Goal: Task Accomplishment & Management: Complete application form

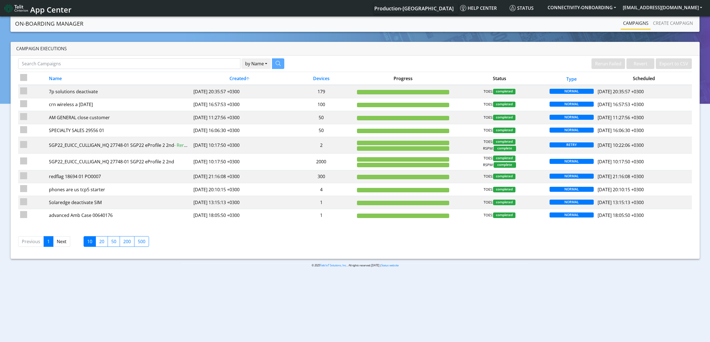
click at [221, 53] on div "Campaign Executions" at bounding box center [355, 49] width 689 height 14
click at [221, 61] on input "Search Campaigns" at bounding box center [129, 63] width 222 height 11
paste input "29275"
type input "29275"
click at [277, 64] on div "29275 by Name Name Device" at bounding box center [151, 63] width 266 height 11
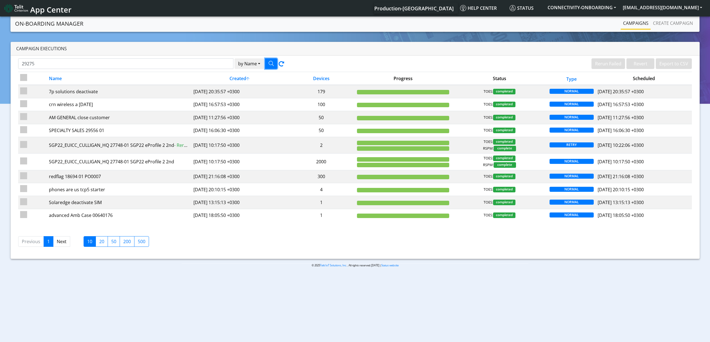
click at [275, 64] on button "button" at bounding box center [271, 63] width 12 height 11
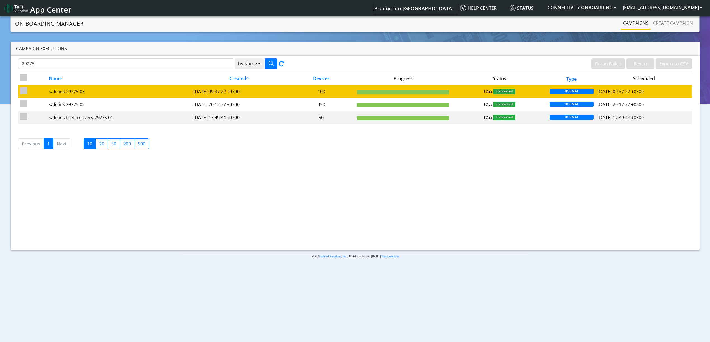
click at [141, 96] on td "safelink 29275 03" at bounding box center [119, 91] width 145 height 13
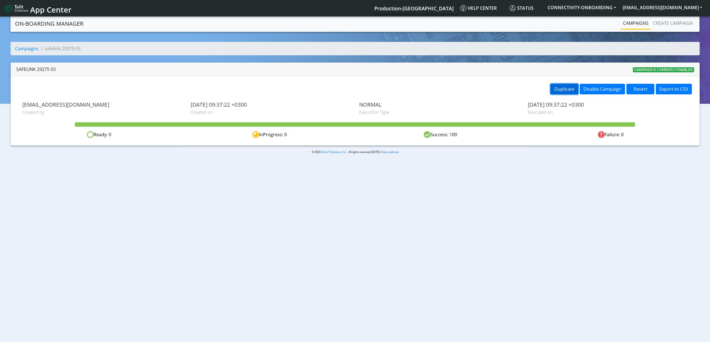
click at [553, 89] on button "Duplicate" at bounding box center [564, 89] width 28 height 11
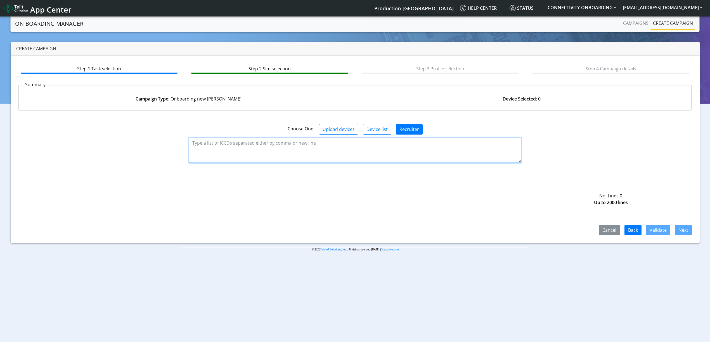
click at [262, 146] on textarea at bounding box center [355, 150] width 333 height 25
paste textarea "89358151000031987236 89358151000031987244 89358151000031987251 8935815100003198…"
type textarea "89358151000031987236 89358151000031987244 89358151000031987251 8935815100003198…"
click at [647, 225] on button "Validate" at bounding box center [658, 230] width 24 height 11
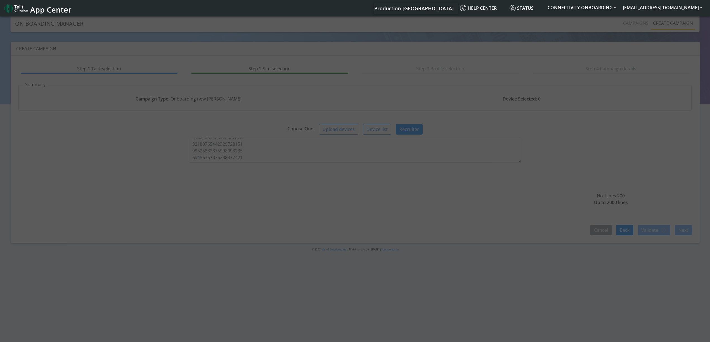
click at [650, 227] on div at bounding box center [355, 179] width 710 height 329
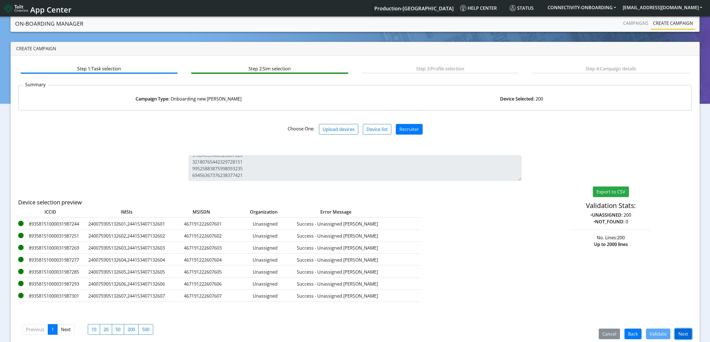
click at [681, 332] on button "Next" at bounding box center [683, 334] width 17 height 11
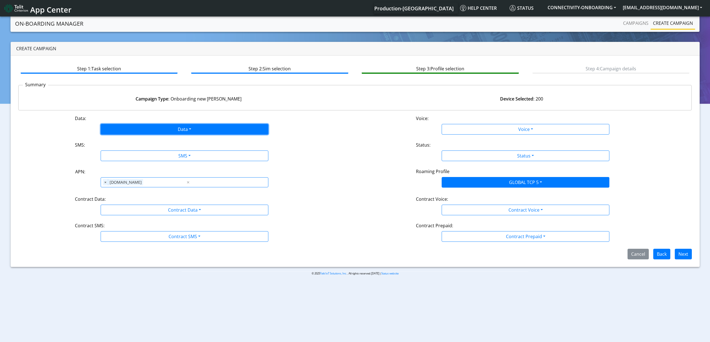
click at [160, 124] on button "Data" at bounding box center [185, 129] width 168 height 11
click at [126, 152] on button "Enabled" at bounding box center [184, 151] width 167 height 9
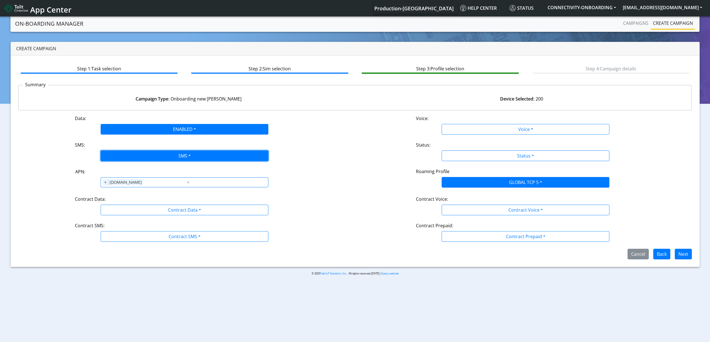
click at [136, 153] on button "SMS" at bounding box center [185, 156] width 168 height 11
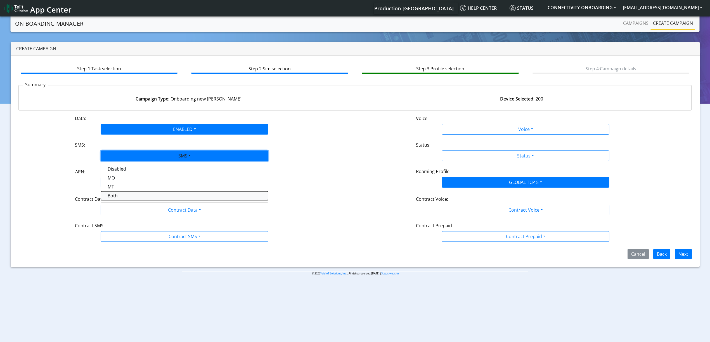
click at [131, 195] on button "Both" at bounding box center [184, 195] width 167 height 9
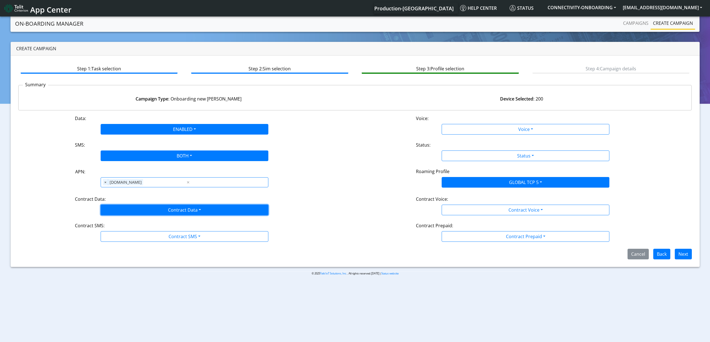
click at [130, 211] on button "Contract Data" at bounding box center [185, 210] width 168 height 11
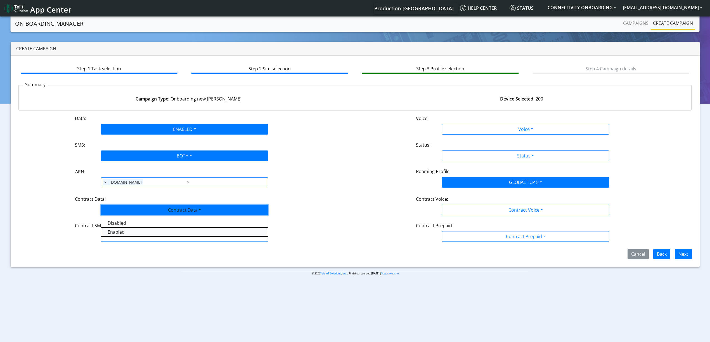
click at [130, 237] on Dataenabled-dropdown "Enabled" at bounding box center [184, 232] width 167 height 9
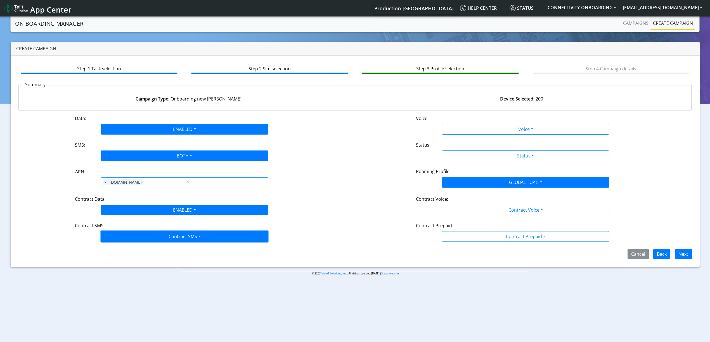
click at [131, 240] on button "Contract SMS" at bounding box center [185, 236] width 168 height 11
click at [128, 277] on SMSboth-dropdown "Both" at bounding box center [184, 276] width 167 height 9
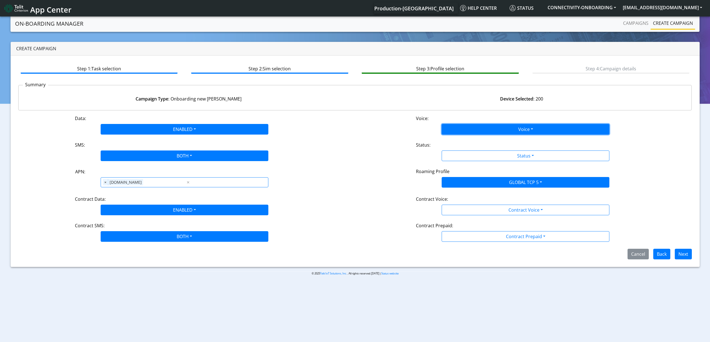
click at [448, 128] on button "Voice" at bounding box center [526, 129] width 168 height 11
click at [451, 141] on button "Disabled" at bounding box center [525, 142] width 167 height 9
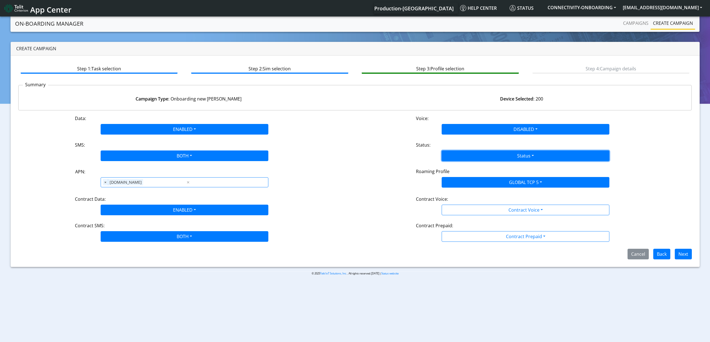
click at [460, 155] on button "Status" at bounding box center [526, 156] width 168 height 11
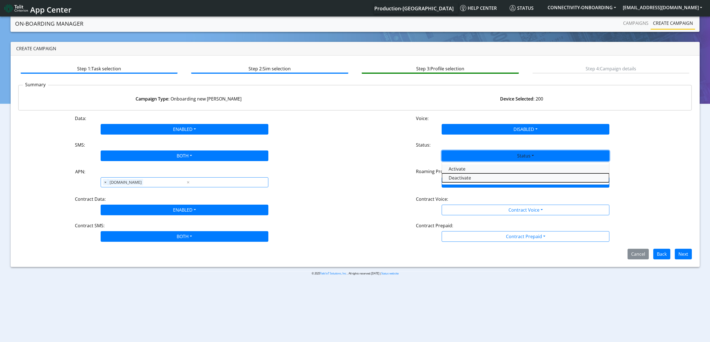
drag, startPoint x: 463, startPoint y: 179, endPoint x: 460, endPoint y: 166, distance: 13.5
click at [460, 166] on div "Activate Deactivate" at bounding box center [526, 173] width 168 height 23
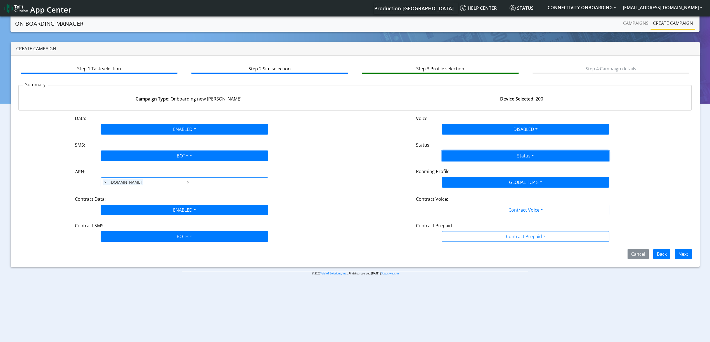
click at [461, 153] on button "Status" at bounding box center [526, 156] width 168 height 11
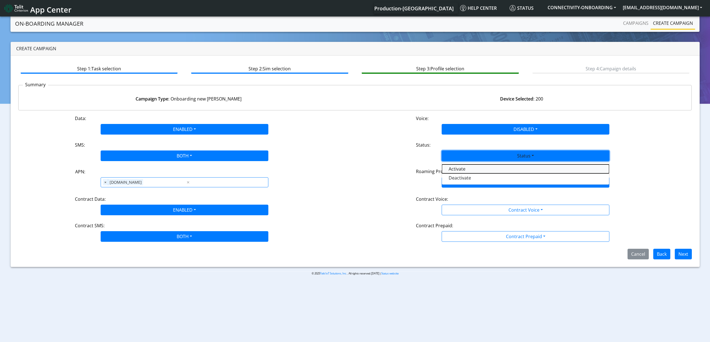
click at [461, 166] on button "Activate" at bounding box center [525, 169] width 167 height 9
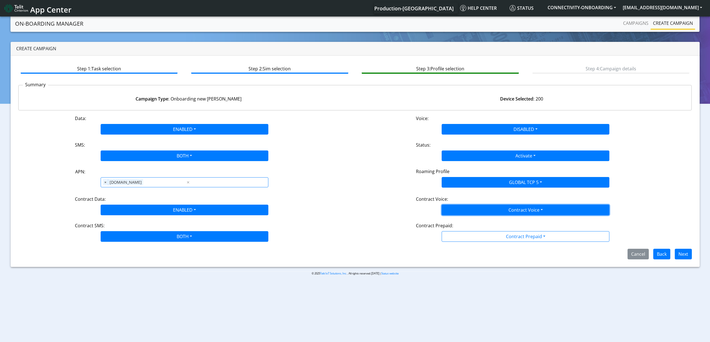
click at [462, 210] on button "Contract Voice" at bounding box center [526, 210] width 168 height 11
click at [461, 221] on Voicedisabled-dropdown "Disabled" at bounding box center [525, 223] width 167 height 9
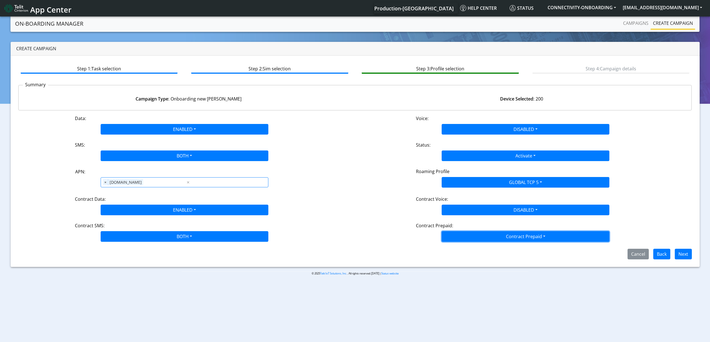
click at [461, 235] on button "Contract Prepaid" at bounding box center [526, 236] width 168 height 11
click at [462, 257] on Prepaidnotprepaid-dropdown "No" at bounding box center [525, 258] width 167 height 9
click at [683, 255] on button "Next" at bounding box center [683, 254] width 17 height 11
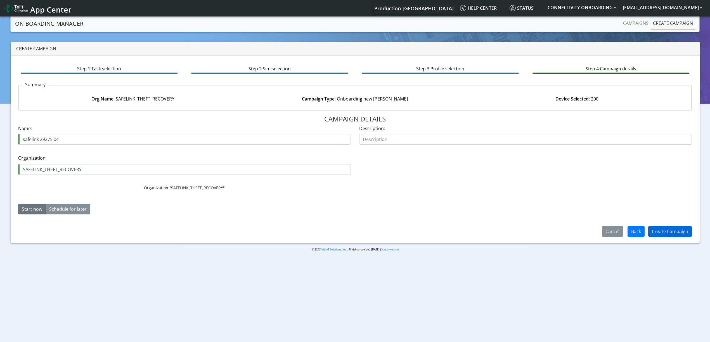
type input "safelink 29275 04"
click at [670, 231] on button "Create Campaign" at bounding box center [670, 231] width 44 height 11
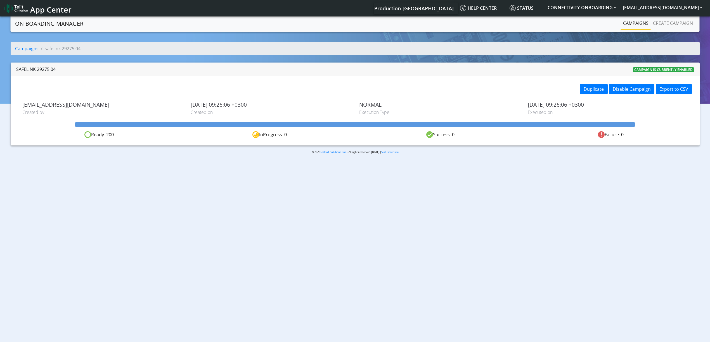
click at [642, 25] on link "Campaigns" at bounding box center [636, 23] width 30 height 11
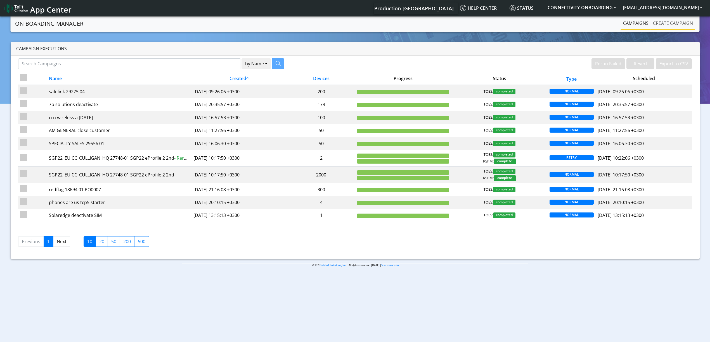
click at [657, 27] on link "Create campaign" at bounding box center [673, 23] width 44 height 11
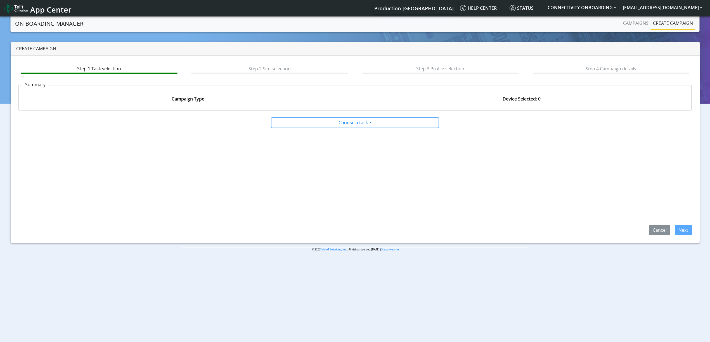
click at [358, 109] on div "Campaign Type : Device Selected : 0" at bounding box center [355, 99] width 681 height 22
click at [355, 115] on div at bounding box center [354, 116] width 455 height 2
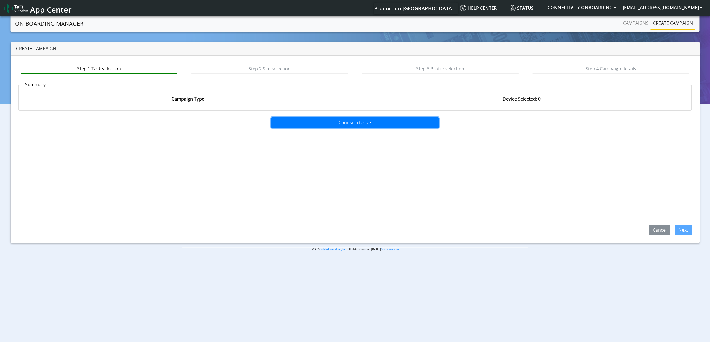
click at [350, 122] on button "Choose a task" at bounding box center [355, 122] width 168 height 11
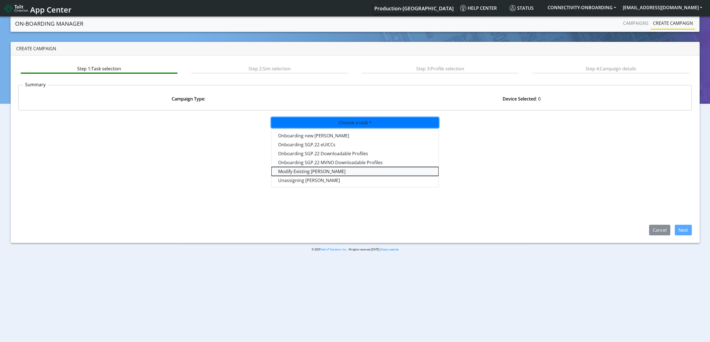
click at [318, 174] on taskiotp-dropdown "Modify Existing [PERSON_NAME]" at bounding box center [354, 171] width 167 height 9
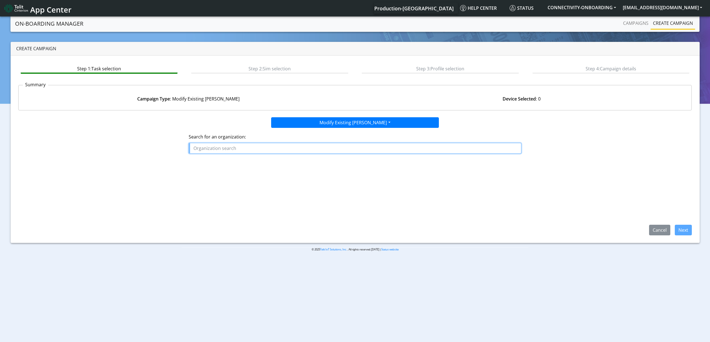
click at [291, 148] on input "text" at bounding box center [355, 148] width 333 height 11
click at [233, 185] on ngb-highlight "SAFE LINK_THEFT_RECOVERY" at bounding box center [225, 188] width 59 height 6
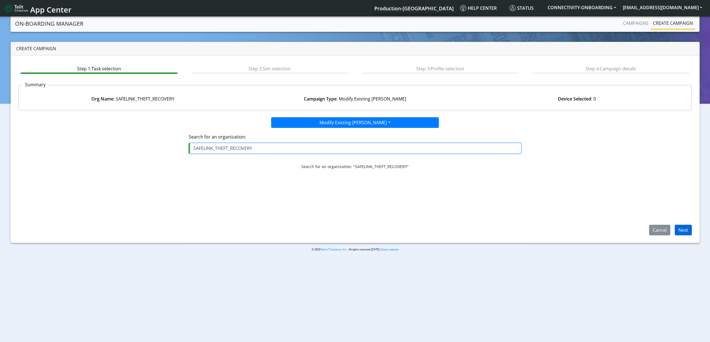
type input "SAFELINK_THEFT_RECOVERY"
click at [684, 232] on button "Next" at bounding box center [683, 230] width 17 height 11
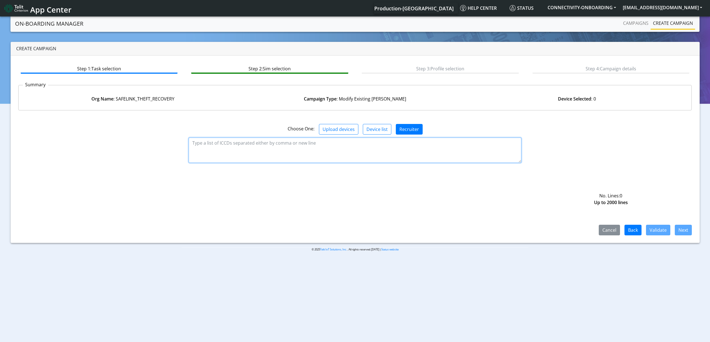
click at [277, 143] on textarea at bounding box center [355, 150] width 333 height 25
paste textarea "89358151000031987236 89358151000031987244 89358151000031987251 8935815100003198…"
type textarea "89358151000031987236 89358151000031987244 89358151000031987251 8935815100003198…"
click at [655, 227] on button "Validate" at bounding box center [658, 230] width 24 height 11
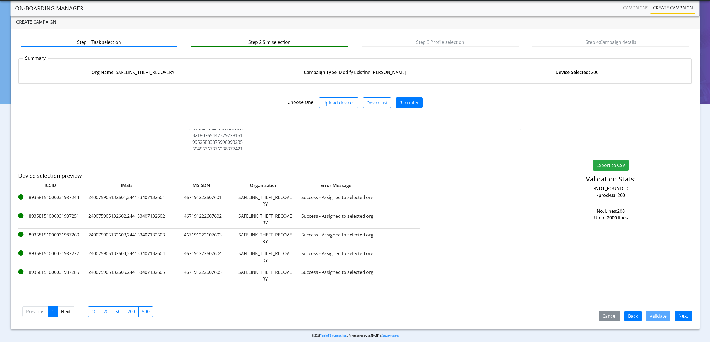
scroll to position [16, 0]
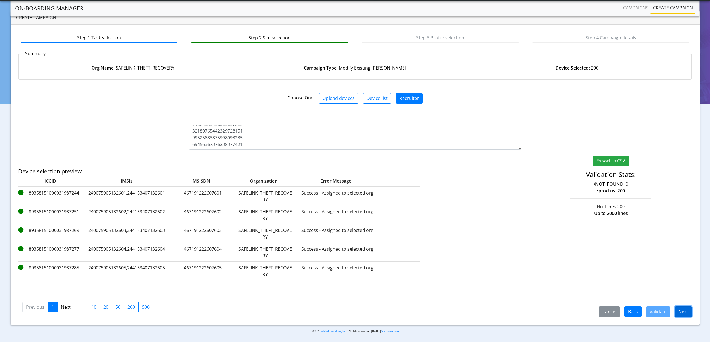
click at [681, 309] on button "Next" at bounding box center [683, 312] width 17 height 11
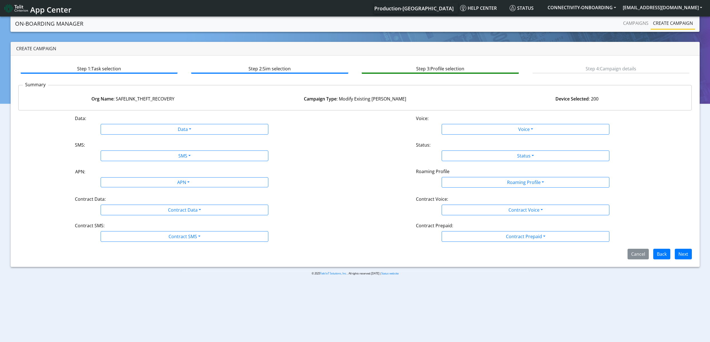
click at [488, 231] on div "Contract Prepaid Yes No" at bounding box center [526, 236] width 168 height 11
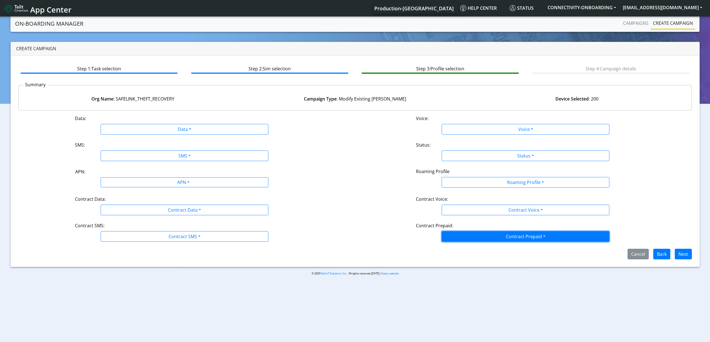
click at [488, 232] on button "Contract Prepaid" at bounding box center [526, 236] width 168 height 11
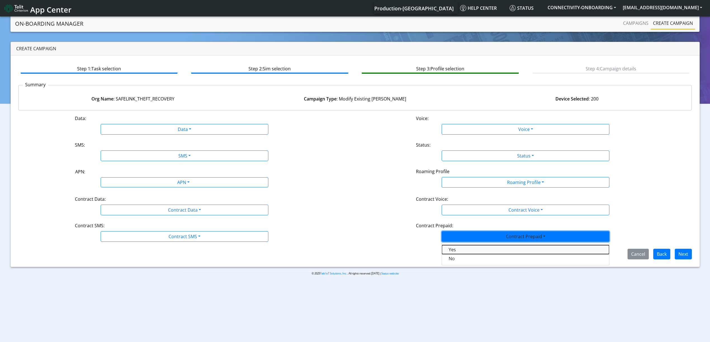
click at [457, 251] on Prepaidprepaid-dropdown "Yes" at bounding box center [525, 249] width 167 height 9
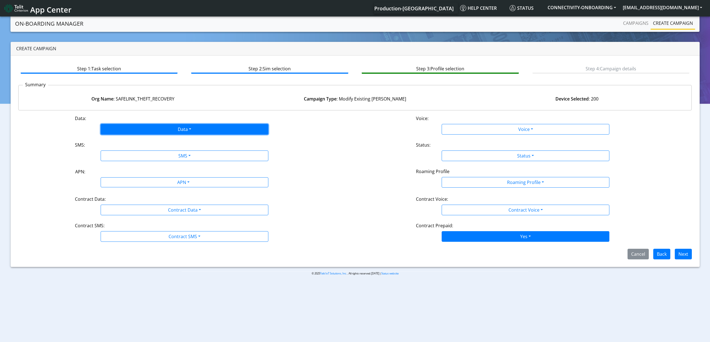
click at [108, 132] on button "Data" at bounding box center [185, 129] width 168 height 11
click at [120, 150] on button "Enabled" at bounding box center [184, 151] width 167 height 9
click at [129, 160] on button "SMS" at bounding box center [185, 156] width 168 height 11
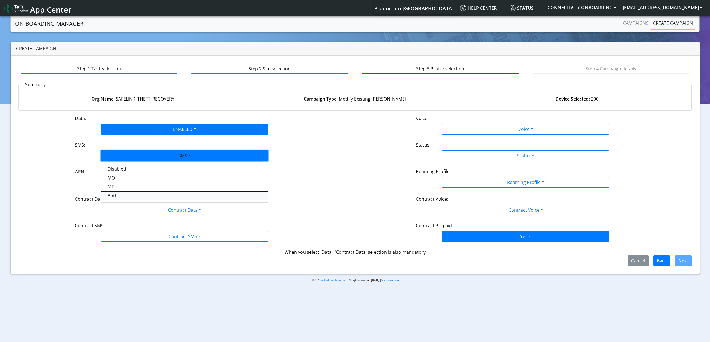
click at [133, 195] on button "Both" at bounding box center [184, 195] width 167 height 9
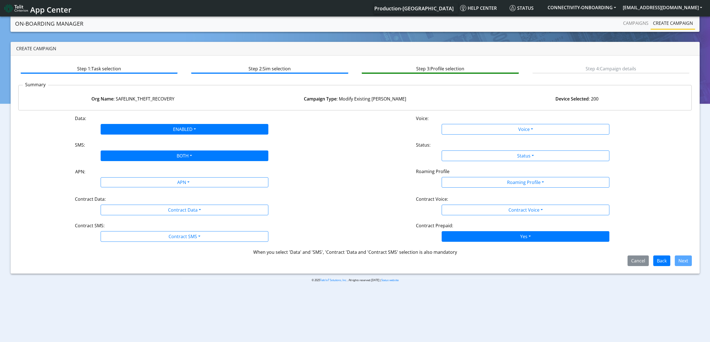
click at [132, 198] on div "Contract Data:" at bounding box center [185, 200] width 228 height 9
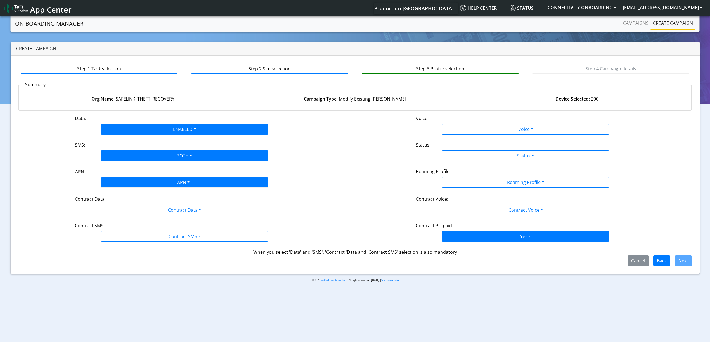
click at [138, 182] on div "APN" at bounding box center [182, 183] width 177 height 11
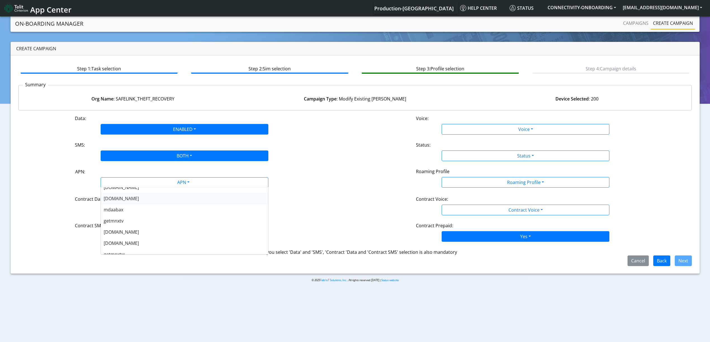
scroll to position [112, 0]
click at [140, 228] on div "[DOMAIN_NAME]" at bounding box center [184, 226] width 167 height 11
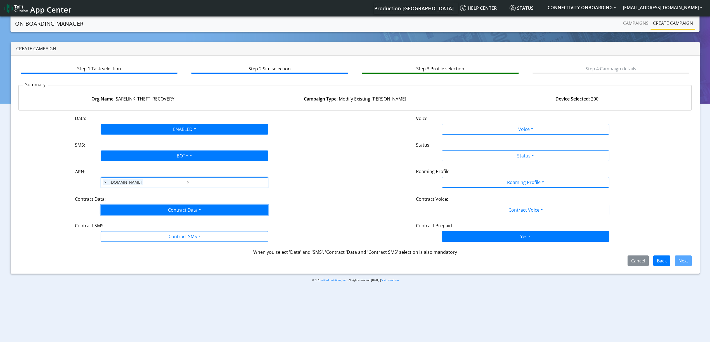
click at [138, 211] on button "Contract Data" at bounding box center [185, 210] width 168 height 11
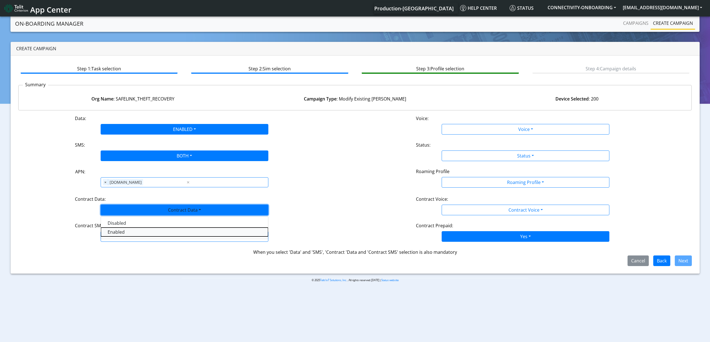
click at [121, 236] on Dataenabled-dropdown "Enabled" at bounding box center [184, 232] width 167 height 9
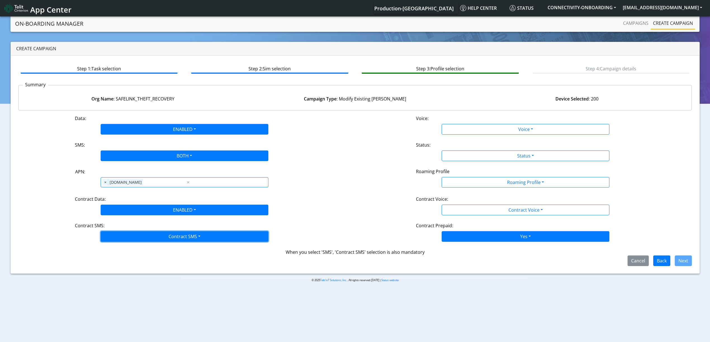
click at [127, 236] on button "Contract SMS" at bounding box center [185, 236] width 168 height 11
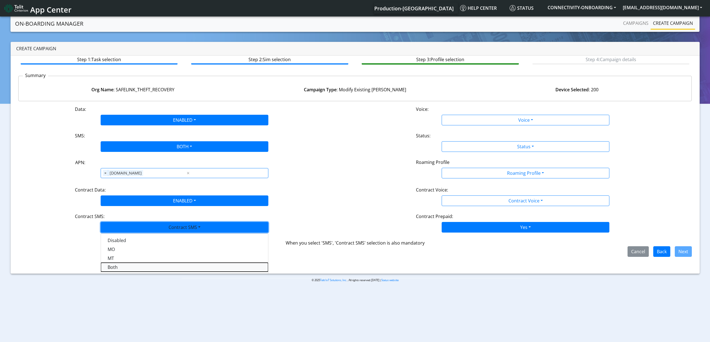
click at [121, 269] on SMSboth-dropdown "Both" at bounding box center [184, 267] width 167 height 9
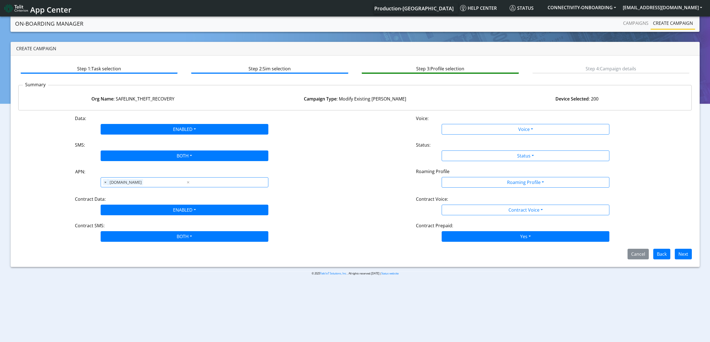
scroll to position [0, 0]
click at [467, 136] on div "Data: ENABLED Disabled Enabled Voice: Voice Disabled Enabled SMS: BOTH Disabled…" at bounding box center [355, 187] width 674 height 145
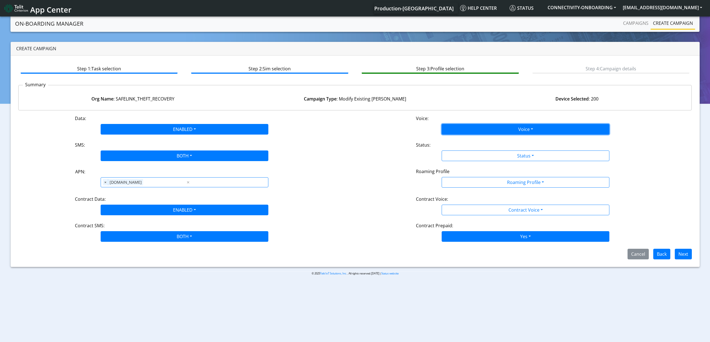
click at [467, 134] on button "Voice" at bounding box center [526, 129] width 168 height 11
click at [463, 142] on button "Disabled" at bounding box center [525, 142] width 167 height 9
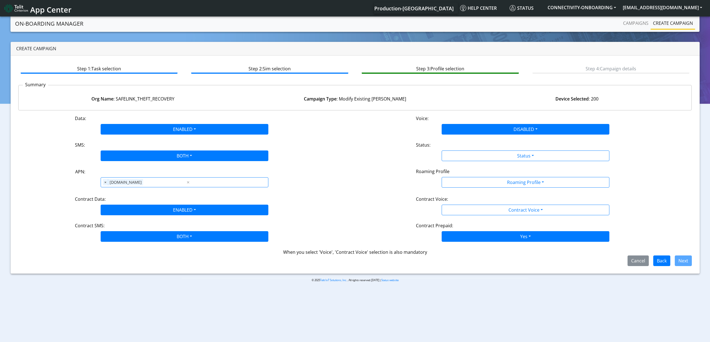
click at [463, 149] on div "Status:" at bounding box center [526, 146] width 228 height 9
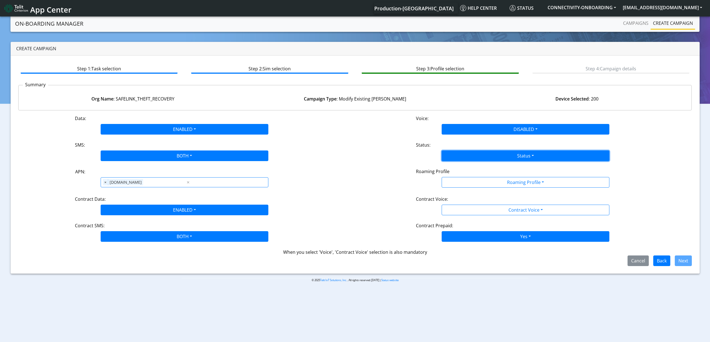
click at [462, 161] on button "Status" at bounding box center [526, 156] width 168 height 11
click at [461, 168] on button "Activate" at bounding box center [525, 169] width 167 height 9
click at [461, 186] on button "Roaming Profile" at bounding box center [526, 182] width 168 height 11
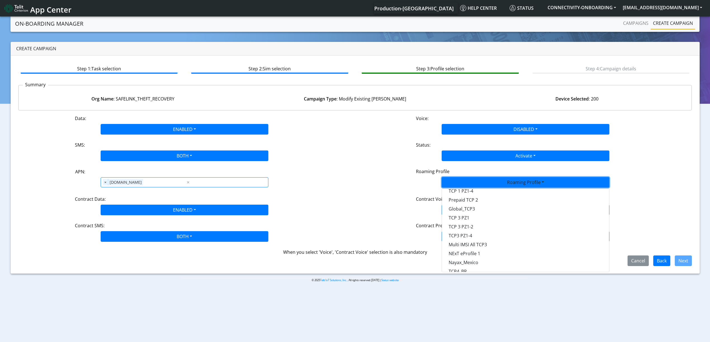
scroll to position [148, 0]
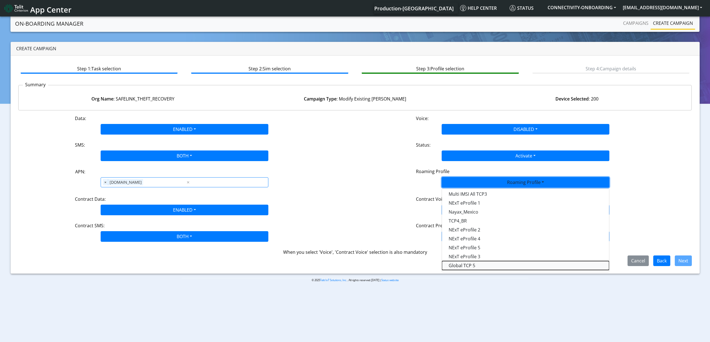
click at [483, 266] on Profile-dropdown "Global TCP 5" at bounding box center [525, 265] width 167 height 9
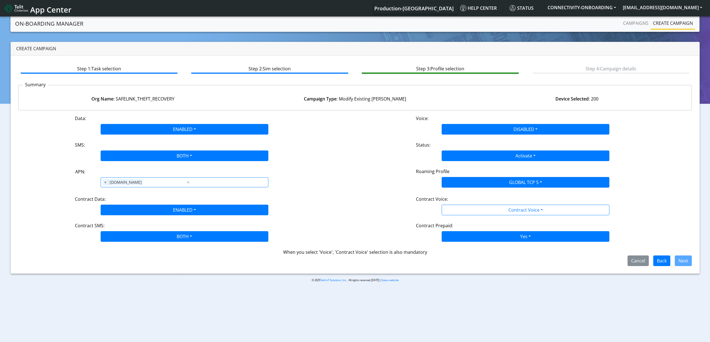
click at [470, 201] on div "Contract Voice:" at bounding box center [526, 200] width 228 height 9
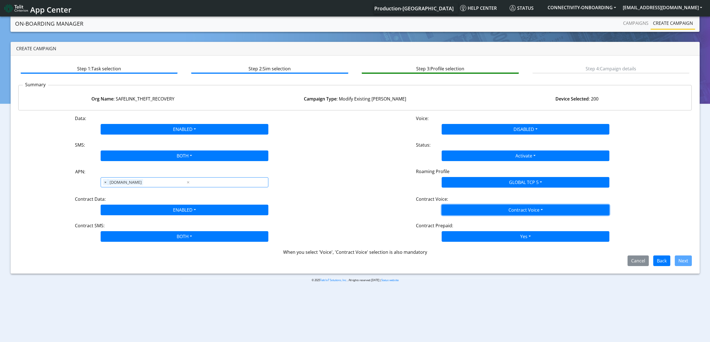
click at [469, 208] on button "Contract Voice" at bounding box center [526, 210] width 168 height 11
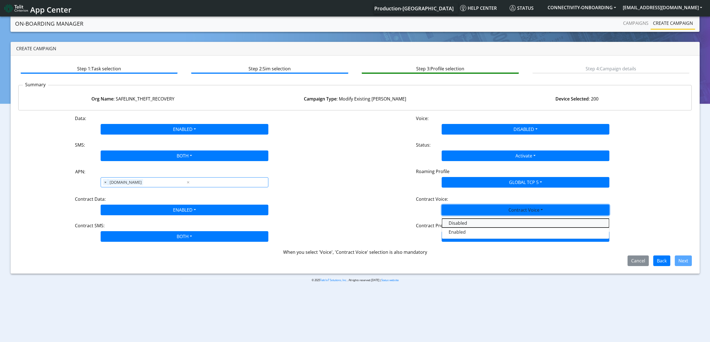
click at [467, 221] on Voicedisabled-dropdown "Disabled" at bounding box center [525, 223] width 167 height 9
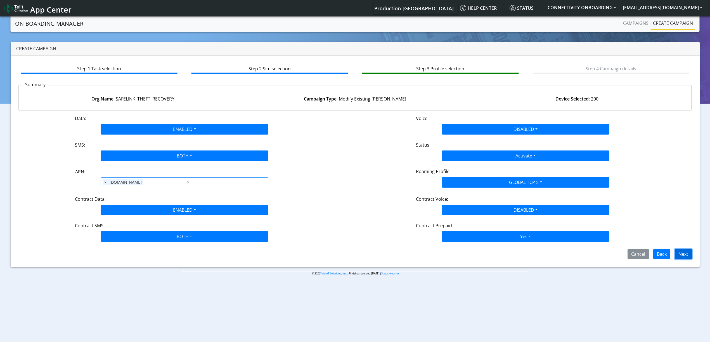
click at [684, 258] on button "Next" at bounding box center [683, 254] width 17 height 11
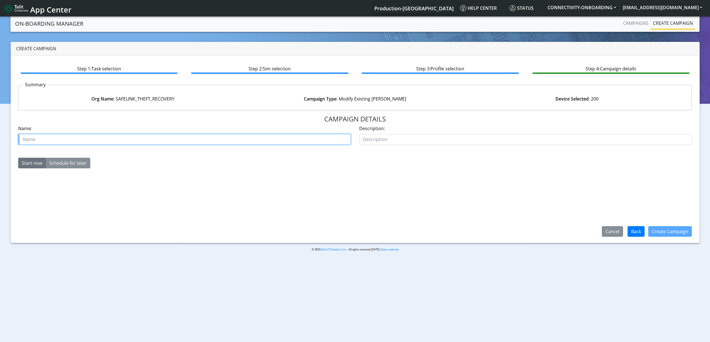
click at [84, 144] on input "text" at bounding box center [184, 139] width 333 height 11
type input "prepaid yes"
click at [668, 232] on button "Create Campaign" at bounding box center [670, 231] width 44 height 11
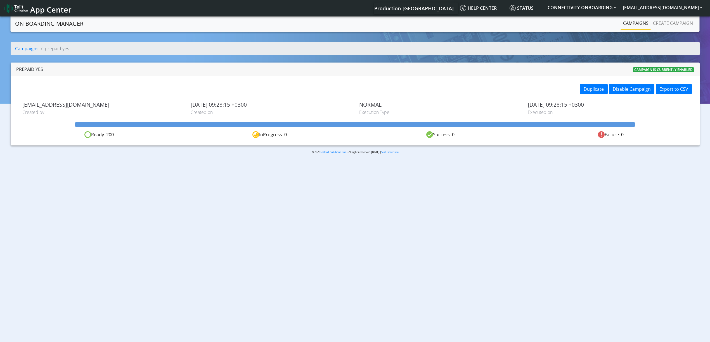
click at [634, 32] on section "On-Boarding Manager Campaigns Create campaign Campaigns prepaid yes prepaid yes…" at bounding box center [355, 89] width 710 height 148
click at [634, 27] on link "Campaigns" at bounding box center [636, 23] width 30 height 11
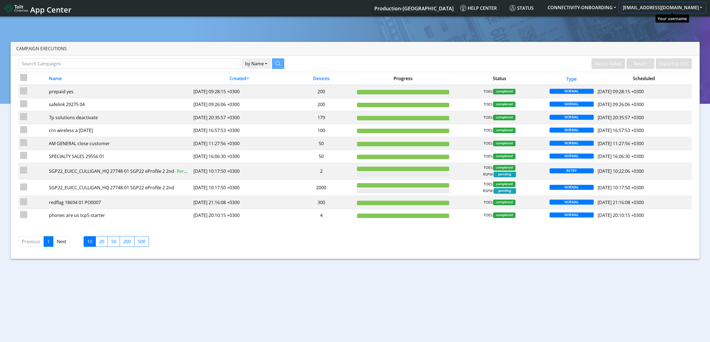
click at [688, 10] on button "[EMAIL_ADDRESS][DOMAIN_NAME]" at bounding box center [662, 8] width 86 height 10
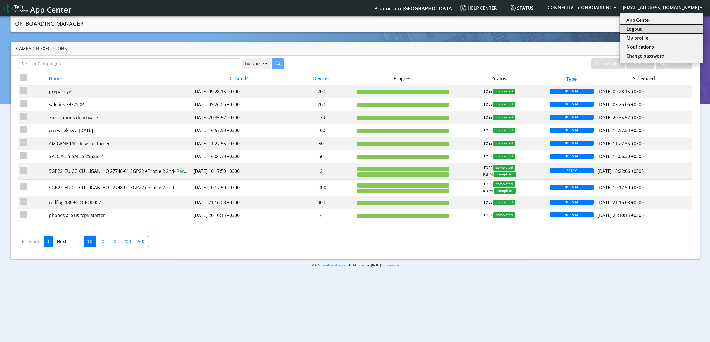
click at [656, 28] on button "Logout" at bounding box center [662, 29] width 84 height 9
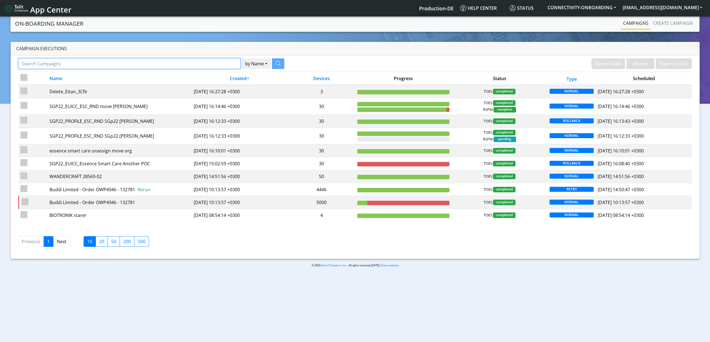
click at [213, 66] on input "Search Campaigns" at bounding box center [129, 63] width 222 height 11
paste input "13874"
type input "13874"
click at [270, 65] on icon "button" at bounding box center [271, 63] width 5 height 5
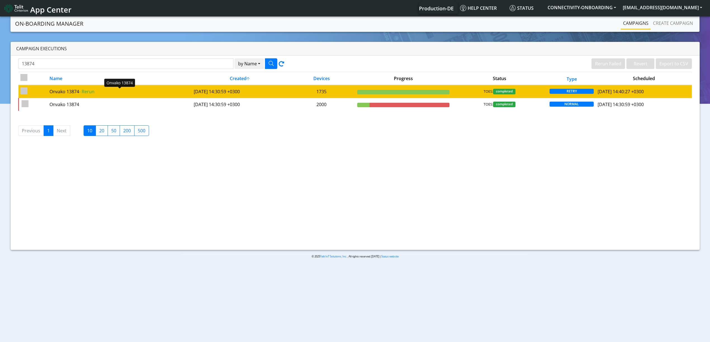
click at [133, 90] on div "Onvako 13874 - Rerun" at bounding box center [119, 91] width 140 height 7
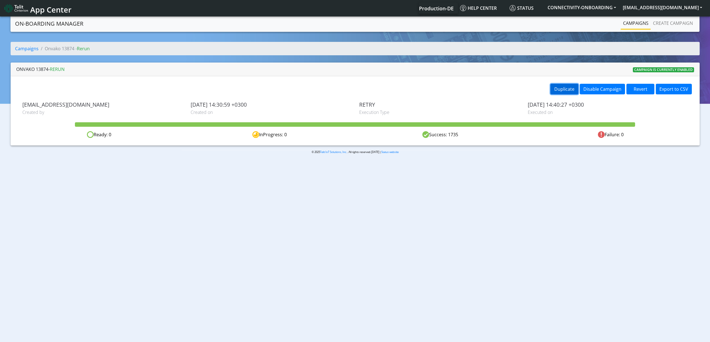
click at [560, 88] on button "Duplicate" at bounding box center [564, 89] width 28 height 11
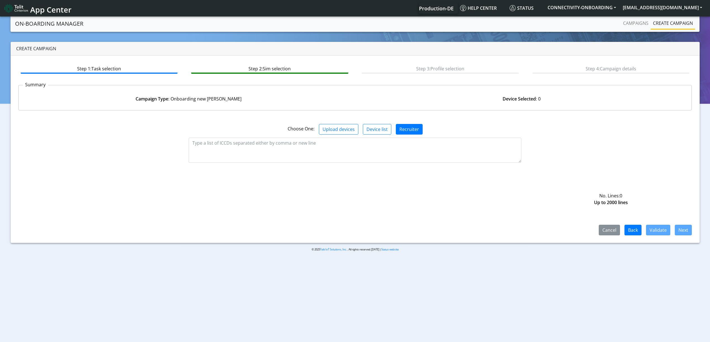
click at [354, 168] on div "No. Lines: 0 Up to 2000 lines" at bounding box center [355, 155] width 682 height 32
click at [352, 153] on textarea at bounding box center [355, 150] width 333 height 25
paste textarea "89358151000030671229 89358151000030671237 89358151000030671245 8935815100003067…"
type textarea "89358151000030671229 89358151000030671237 89358151000030671245 8935815100003067…"
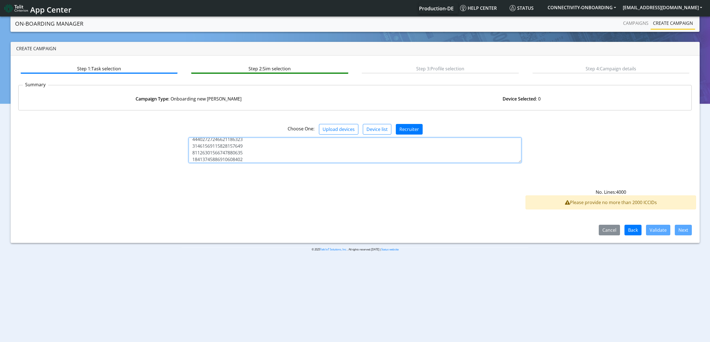
scroll to position [26815, 0]
click at [364, 155] on textarea at bounding box center [355, 150] width 333 height 25
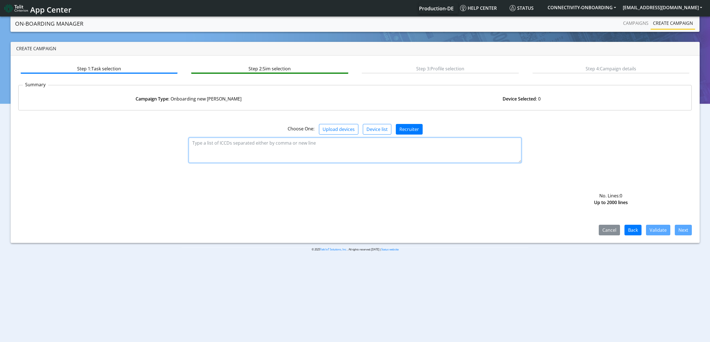
paste textarea "89358151000030671229 89358151000030671237 89358151000030671245 8935815100003067…"
type textarea "89358151000030671229 89358151000030671237 89358151000030671245 8935815100003067…"
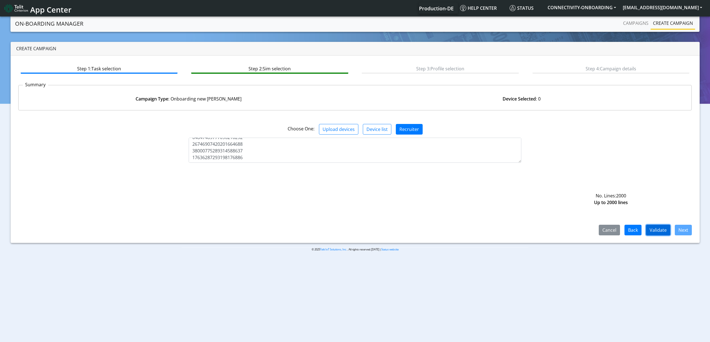
click at [662, 229] on button "Validate" at bounding box center [658, 230] width 24 height 11
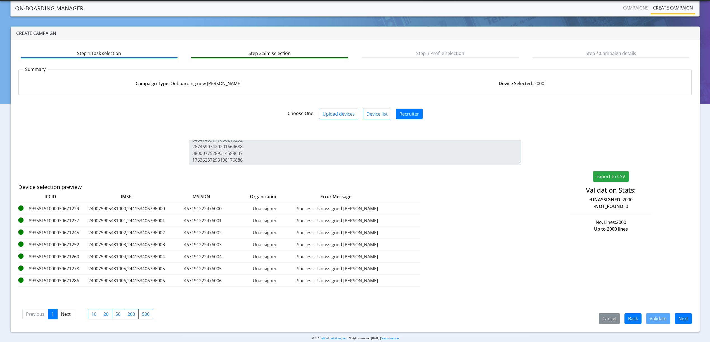
scroll to position [8, 0]
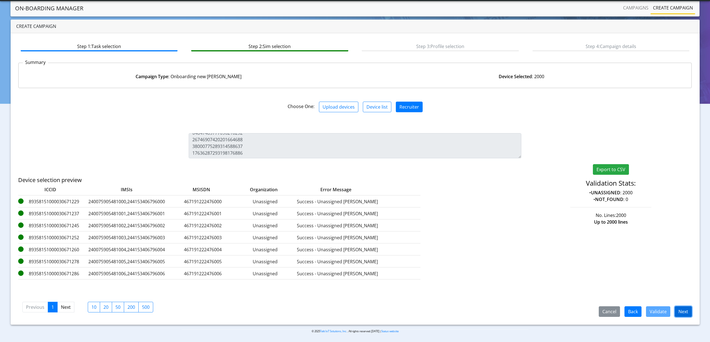
click at [684, 308] on button "Next" at bounding box center [683, 312] width 17 height 11
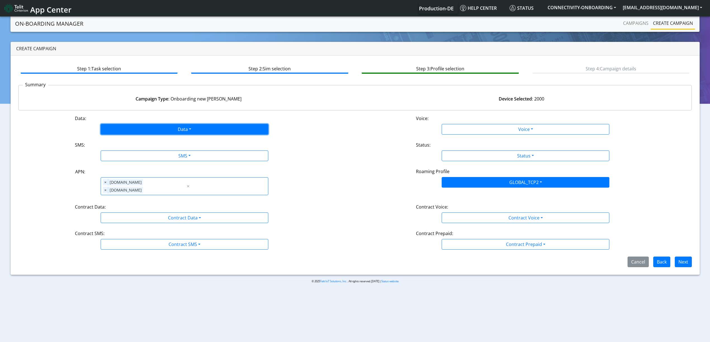
click at [141, 126] on button "Data" at bounding box center [185, 129] width 168 height 11
click at [128, 153] on button "Enabled" at bounding box center [184, 151] width 167 height 9
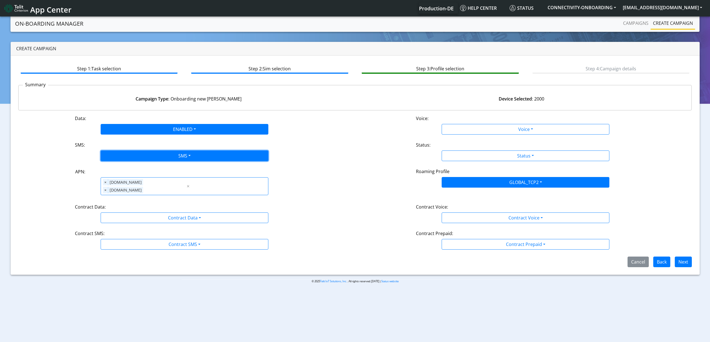
click at [132, 156] on button "SMS" at bounding box center [185, 156] width 168 height 11
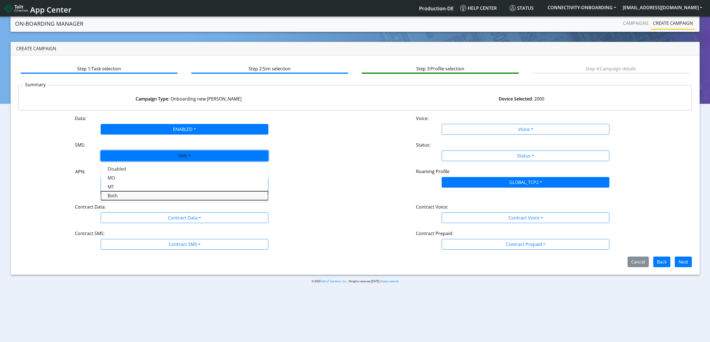
click at [127, 195] on button "Both" at bounding box center [184, 195] width 167 height 9
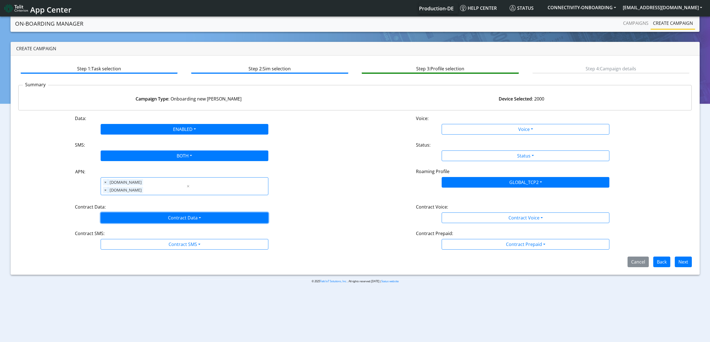
click at [131, 213] on button "Contract Data" at bounding box center [185, 218] width 168 height 11
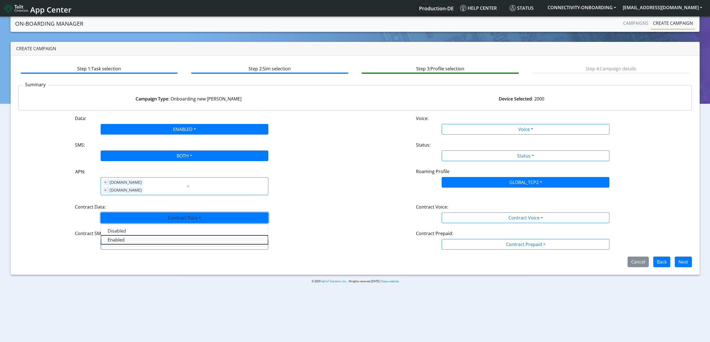
click at [125, 236] on Dataenabled-dropdown "Enabled" at bounding box center [184, 240] width 167 height 9
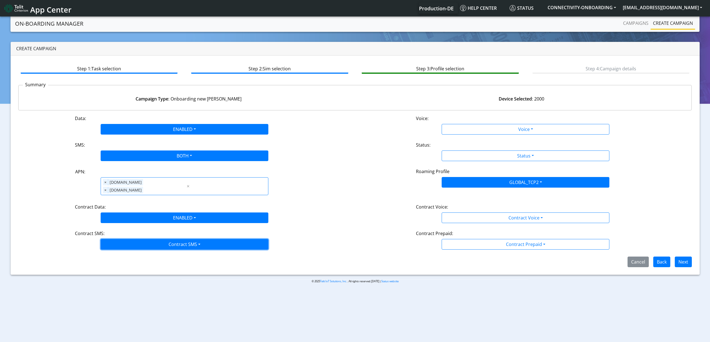
click at [127, 239] on button "Contract SMS" at bounding box center [185, 244] width 168 height 11
click at [127, 280] on SMSboth-dropdown "Both" at bounding box center [184, 284] width 167 height 9
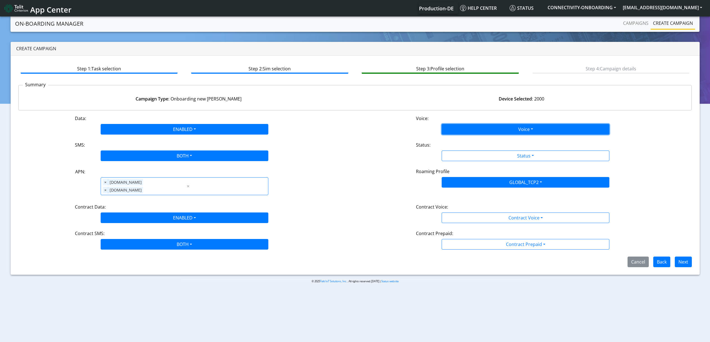
click at [479, 129] on button "Voice" at bounding box center [526, 129] width 168 height 11
click at [471, 141] on button "Disabled" at bounding box center [525, 142] width 167 height 9
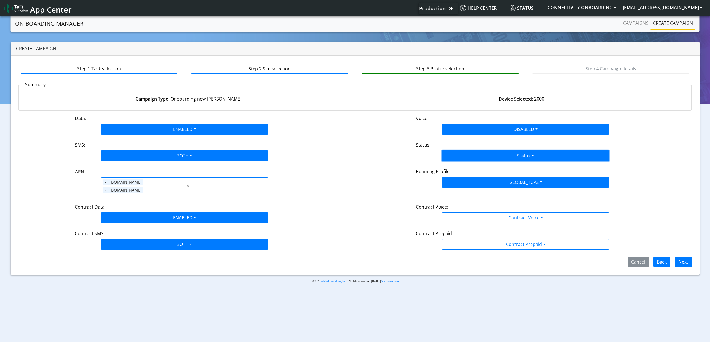
click at [468, 156] on button "Status" at bounding box center [526, 156] width 168 height 11
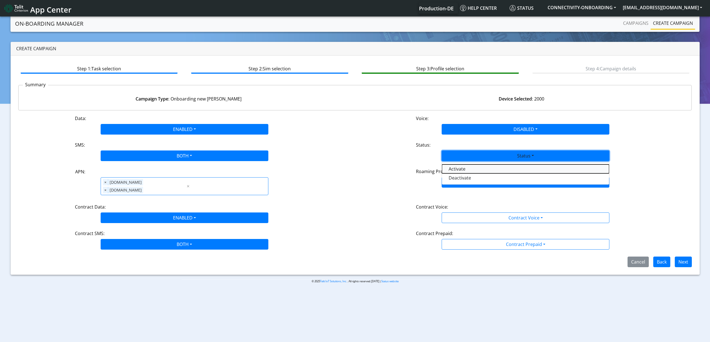
click at [461, 166] on button "Activate" at bounding box center [525, 169] width 167 height 9
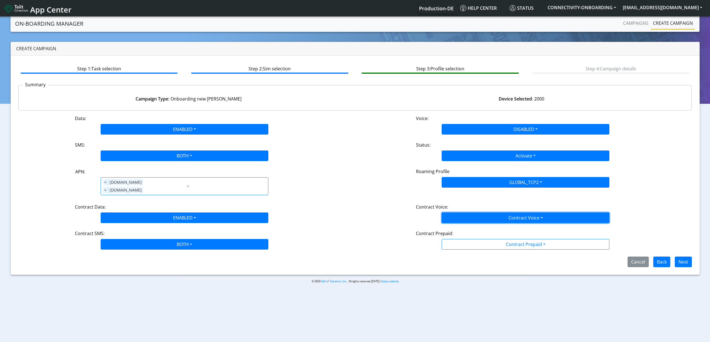
click at [472, 213] on button "Contract Voice" at bounding box center [526, 218] width 168 height 11
click at [464, 227] on Voicedisabled-dropdown "Disabled" at bounding box center [525, 231] width 167 height 9
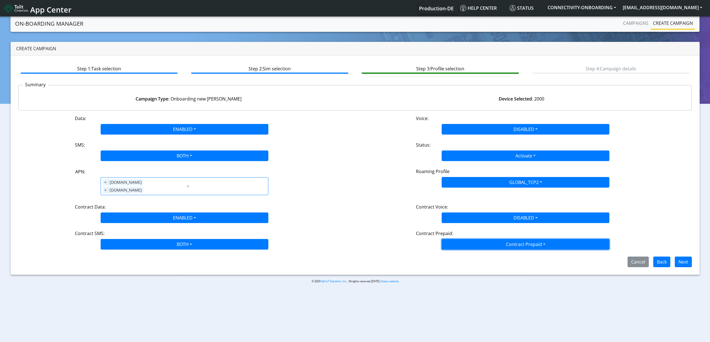
click at [466, 239] on button "Contract Prepaid" at bounding box center [526, 244] width 168 height 11
click at [465, 262] on Prepaidnotprepaid-dropdown "No" at bounding box center [525, 266] width 167 height 9
click at [399, 272] on section "On-Boarding Manager Campaigns Create campaign Create campaign Step 1: Task sele…" at bounding box center [355, 153] width 710 height 277
click at [676, 257] on button "Next" at bounding box center [683, 262] width 17 height 11
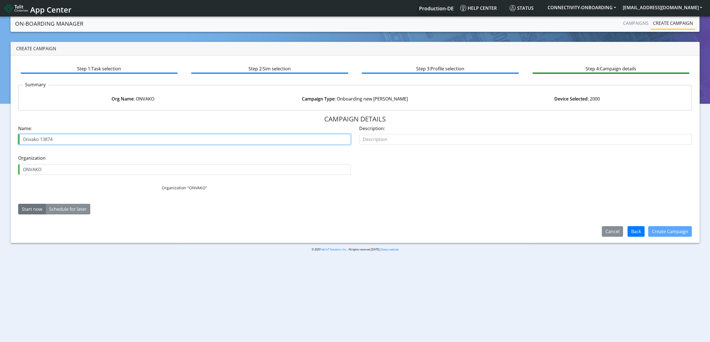
click at [38, 139] on input "Onvako 13874" at bounding box center [184, 139] width 333 height 11
type input "Onvako 80 13874"
click at [667, 229] on button "Create Campaign" at bounding box center [670, 231] width 44 height 11
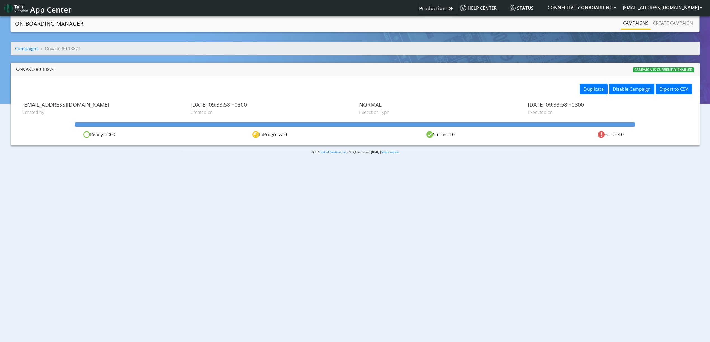
click at [636, 26] on link "Campaigns" at bounding box center [636, 23] width 30 height 11
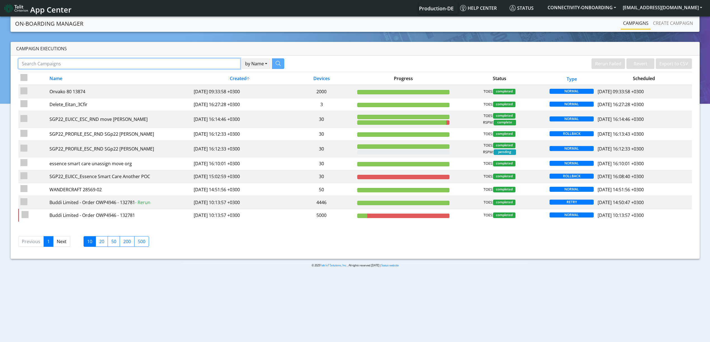
click at [219, 62] on input "Search Campaigns" at bounding box center [129, 63] width 222 height 11
paste input "19281"
type input "19281"
click at [271, 64] on icon "button" at bounding box center [271, 63] width 5 height 5
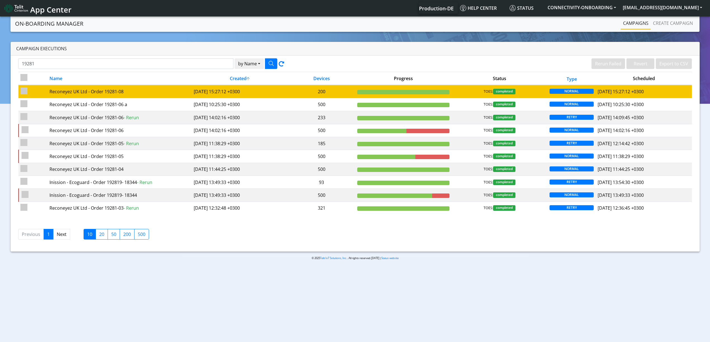
click at [235, 92] on td "2025-07-07 15:27:12 +0300" at bounding box center [240, 91] width 96 height 13
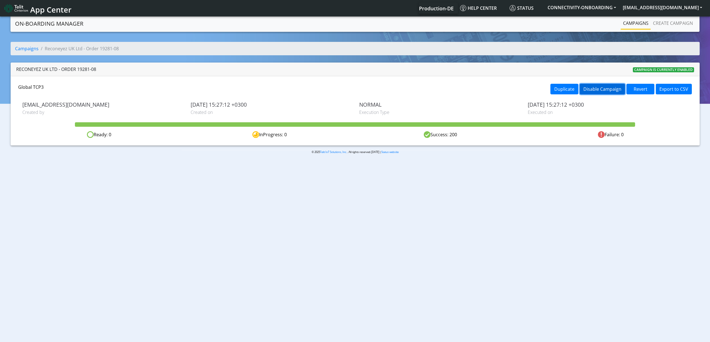
click at [603, 90] on button "Disable Campaign" at bounding box center [602, 89] width 45 height 11
click at [569, 87] on button "Duplicate" at bounding box center [564, 89] width 28 height 11
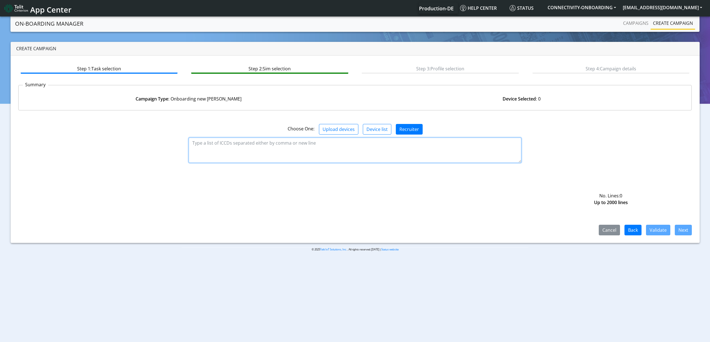
click at [219, 161] on textarea at bounding box center [355, 150] width 333 height 25
paste textarea "89358151000030962222 89358151000030962230 89358151000030962248 8935815100003096…"
type textarea "89358151000030962222 89358151000030962230 89358151000030962248 8935815100003096…"
click at [660, 227] on button "Validate" at bounding box center [658, 230] width 24 height 11
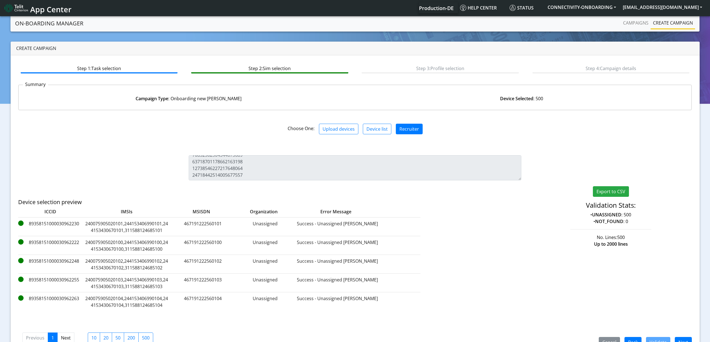
scroll to position [16, 0]
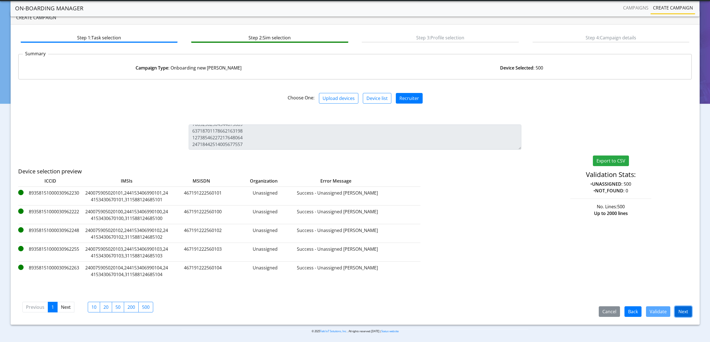
click at [682, 311] on button "Next" at bounding box center [683, 312] width 17 height 11
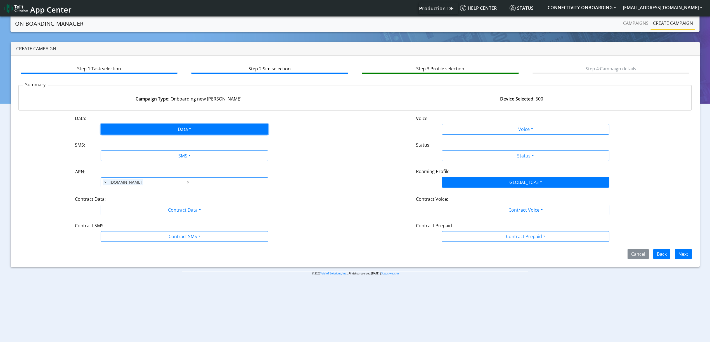
click at [145, 134] on button "Data" at bounding box center [185, 129] width 168 height 11
click at [133, 150] on button "Enabled" at bounding box center [184, 151] width 167 height 9
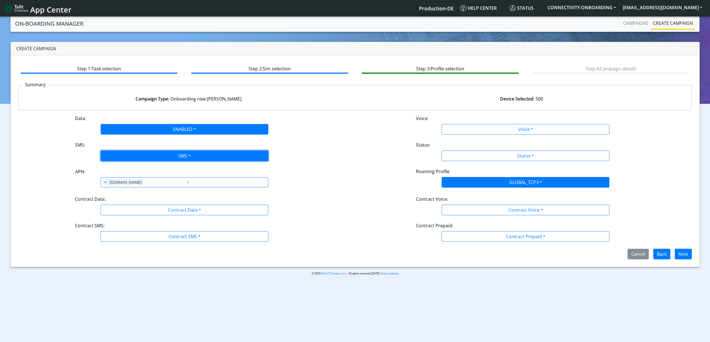
click at [132, 155] on button "SMS" at bounding box center [185, 156] width 168 height 11
click at [128, 201] on div "Disabled MO MT Both" at bounding box center [185, 182] width 168 height 41
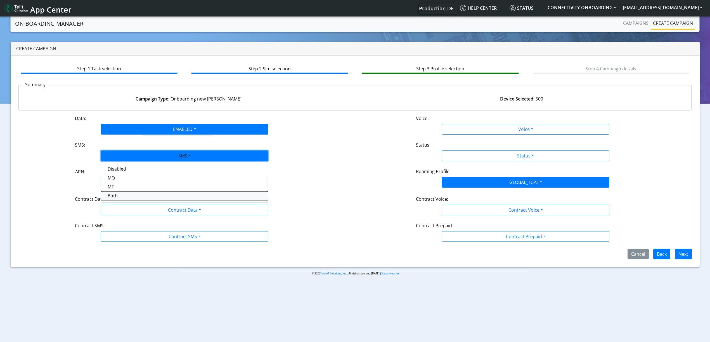
click at [125, 199] on button "Both" at bounding box center [184, 195] width 167 height 9
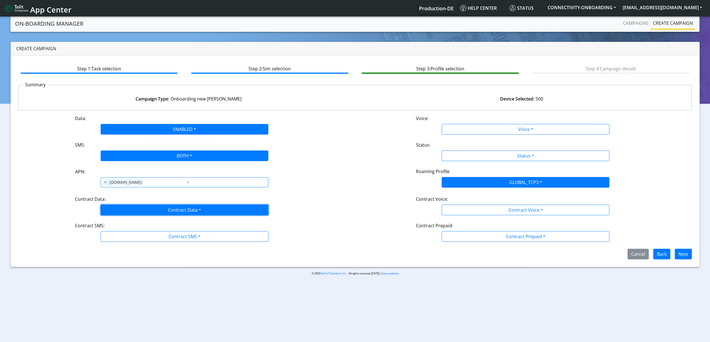
click at [128, 209] on button "Contract Data" at bounding box center [185, 210] width 168 height 11
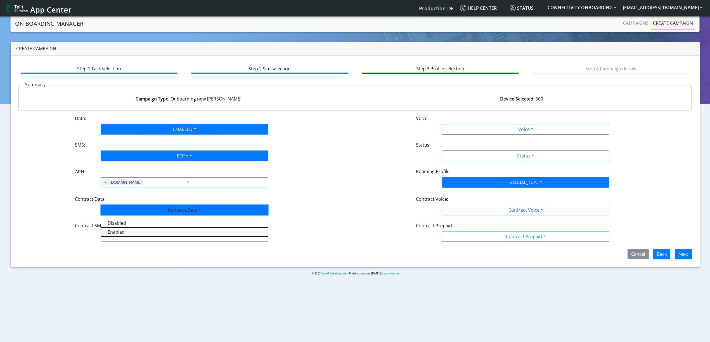
click at [124, 233] on Dataenabled-dropdown "Enabled" at bounding box center [184, 232] width 167 height 9
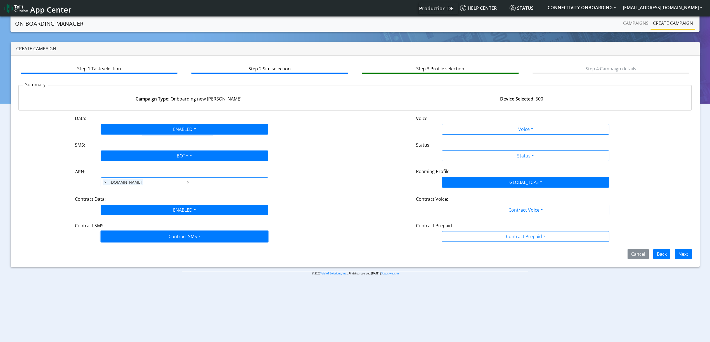
click at [125, 237] on button "Contract SMS" at bounding box center [185, 236] width 168 height 11
click at [125, 274] on SMSboth-dropdown "Both" at bounding box center [184, 276] width 167 height 9
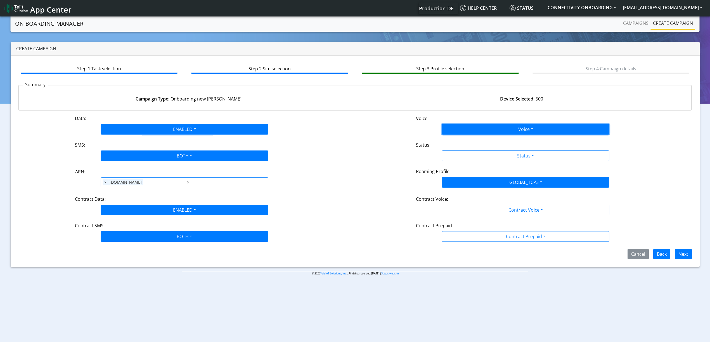
click at [477, 133] on button "Voice" at bounding box center [526, 129] width 168 height 11
click at [471, 140] on button "Disabled" at bounding box center [525, 142] width 167 height 9
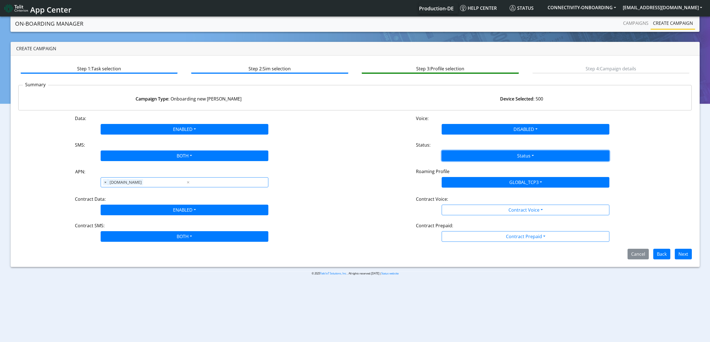
click at [468, 154] on button "Status" at bounding box center [526, 156] width 168 height 11
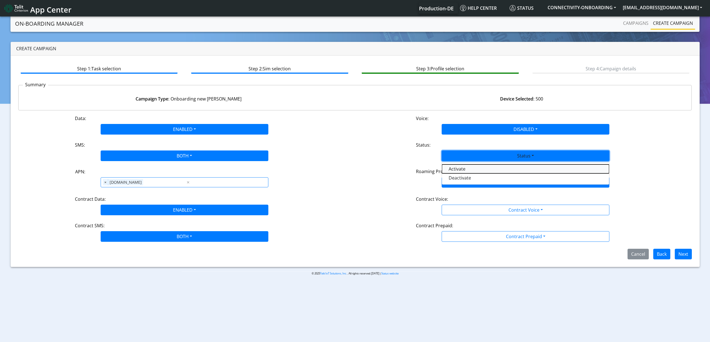
click at [458, 170] on button "Activate" at bounding box center [525, 169] width 167 height 9
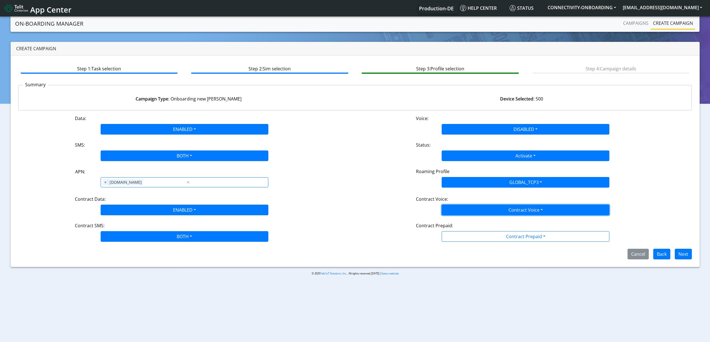
click at [458, 215] on button "Contract Voice" at bounding box center [526, 210] width 168 height 11
click at [453, 225] on Voicedisabled-dropdown "Disabled" at bounding box center [525, 223] width 167 height 9
click at [458, 244] on div "Data: ENABLED Disabled Enabled Voice: DISABLED Disabled Enabled SMS: BOTH Disab…" at bounding box center [355, 187] width 674 height 145
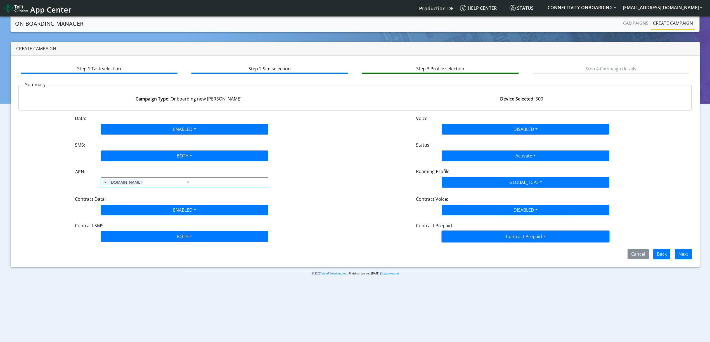
click at [458, 241] on button "Contract Prepaid" at bounding box center [526, 236] width 168 height 11
click at [463, 259] on Prepaidnotprepaid-dropdown "No" at bounding box center [525, 258] width 167 height 9
click at [680, 252] on button "Next" at bounding box center [683, 254] width 17 height 11
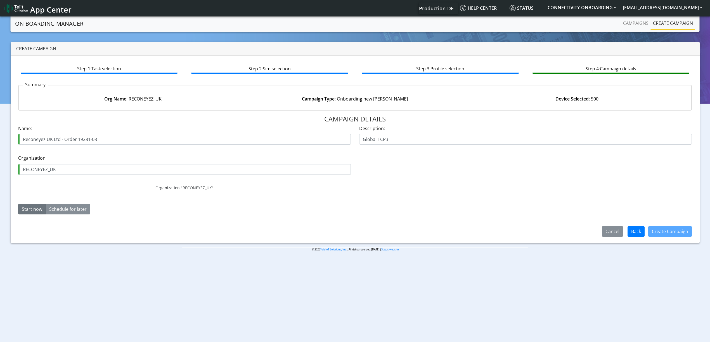
drag, startPoint x: 96, startPoint y: 140, endPoint x: 103, endPoint y: 141, distance: 7.9
click at [103, 141] on input "Reconeyez UK Ltd - Order 19281-08" at bounding box center [184, 139] width 333 height 11
type input "Reconeyez UK Ltd - Order 19281-09"
click at [665, 228] on button "Create Campaign" at bounding box center [670, 231] width 44 height 11
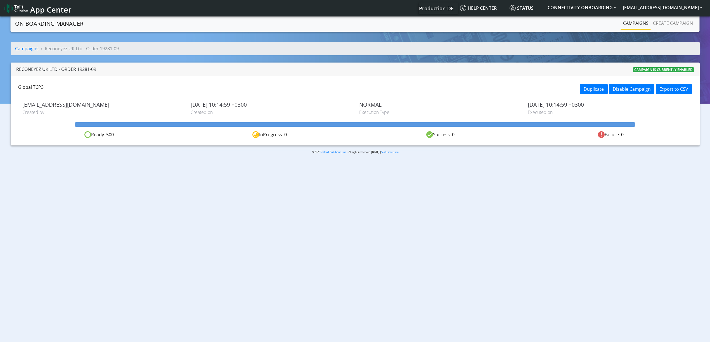
click at [622, 21] on link "Campaigns" at bounding box center [636, 23] width 30 height 11
